Goal: Information Seeking & Learning: Learn about a topic

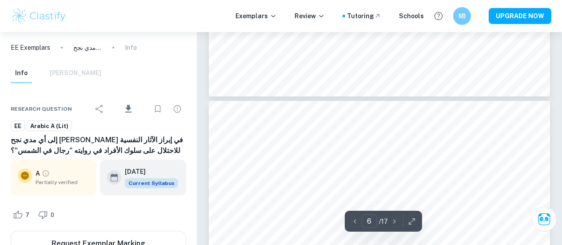
scroll to position [2279, 0]
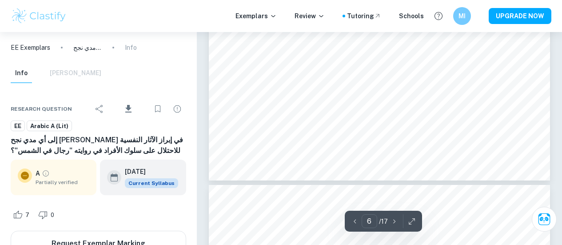
type input "7"
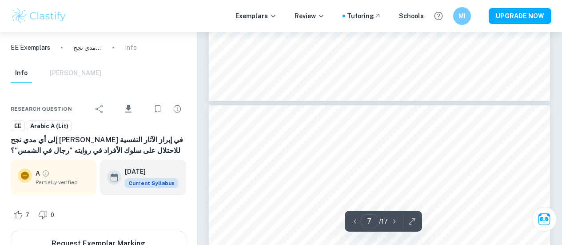
scroll to position [2722, 0]
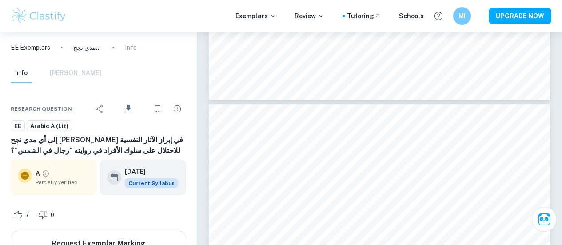
click at [55, 127] on span "Arabic A (Lit)" at bounding box center [49, 126] width 44 height 9
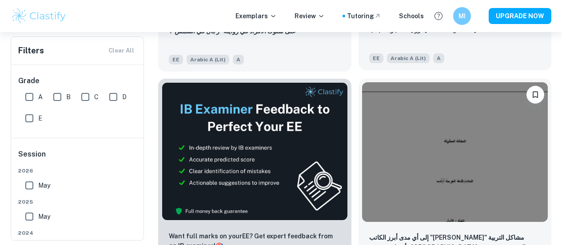
scroll to position [385, 0]
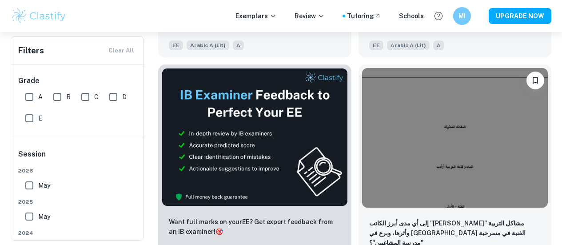
click at [29, 95] on input "A" at bounding box center [29, 97] width 18 height 18
checkbox input "true"
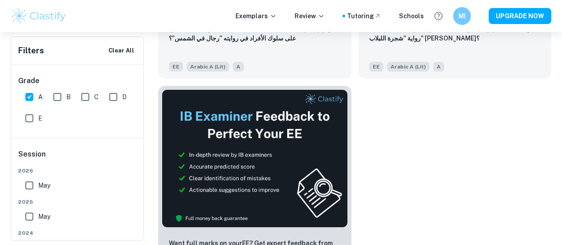
scroll to position [170, 0]
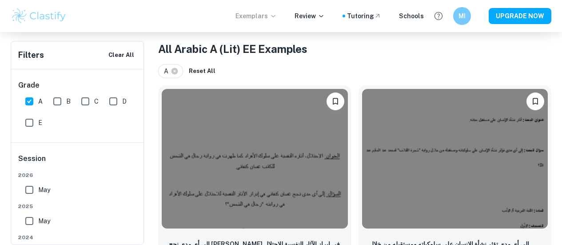
click at [268, 20] on p "Exemplars" at bounding box center [256, 16] width 41 height 10
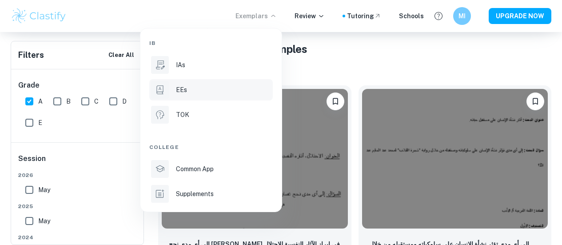
click at [193, 83] on li "EEs" at bounding box center [211, 89] width 124 height 21
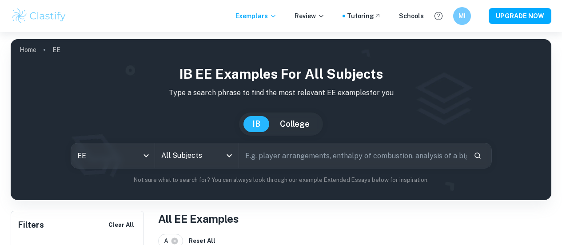
click at [258, 159] on input "text" at bounding box center [353, 155] width 228 height 25
type input "ش"
type input "arabic"
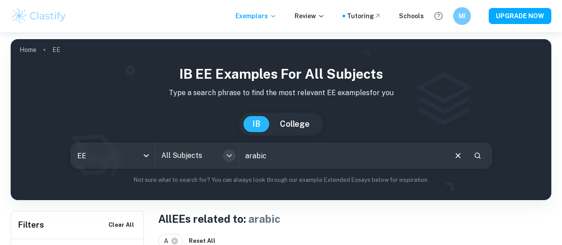
click at [232, 157] on icon "Open" at bounding box center [229, 155] width 5 height 3
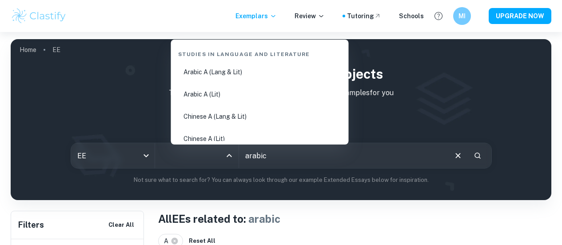
click at [244, 75] on li "Arabic A (Lang & Lit)" at bounding box center [260, 72] width 171 height 20
type input "Arabic A (Lang & Lit)"
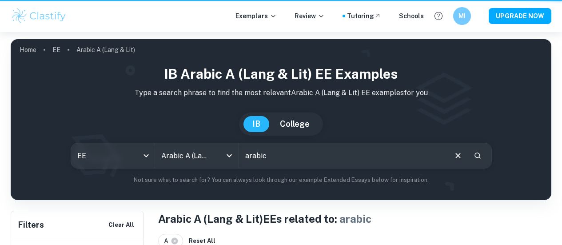
click at [276, 147] on input "arabic" at bounding box center [342, 155] width 207 height 25
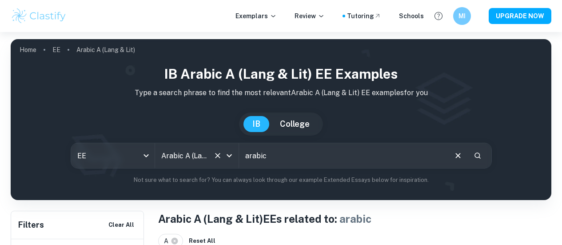
drag, startPoint x: 277, startPoint y: 160, endPoint x: 236, endPoint y: 159, distance: 40.9
click at [236, 159] on div "EE ee All Subjects Arabic A (Lang & Lit) All Subjects arabic ​" at bounding box center [281, 156] width 421 height 26
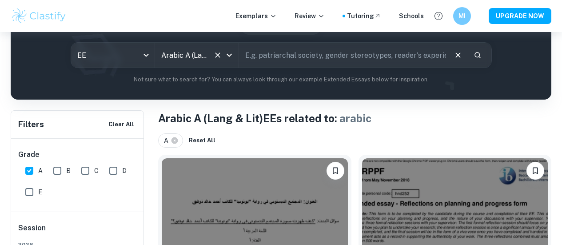
scroll to position [170, 0]
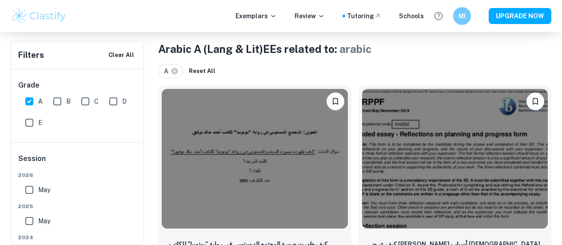
click at [236, 159] on img at bounding box center [255, 159] width 186 height 140
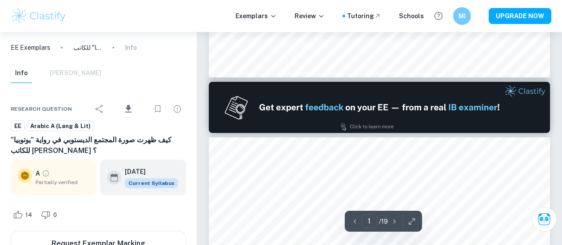
type input "2"
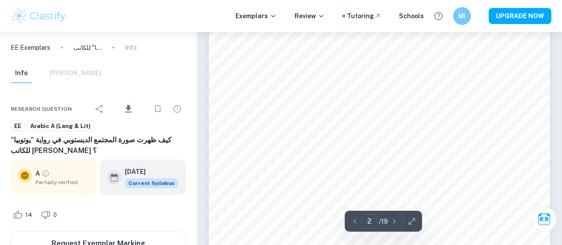
scroll to position [557, 0]
